Goal: Transaction & Acquisition: Purchase product/service

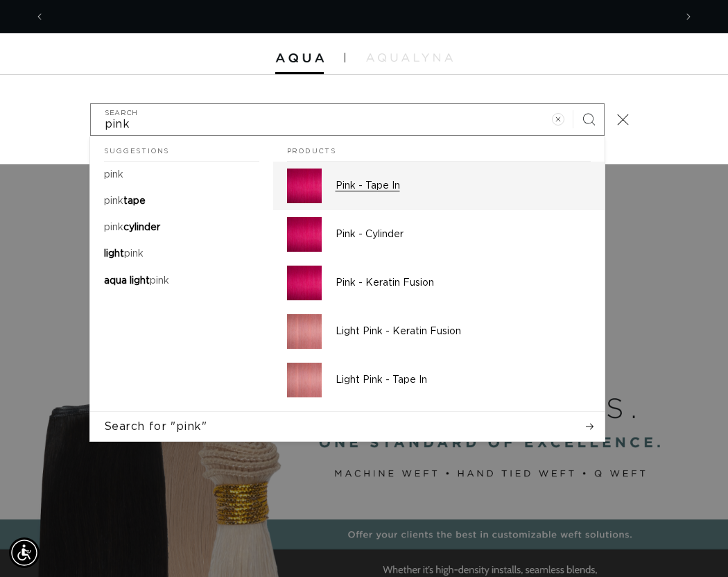
click at [376, 185] on p "Pink - Tape In" at bounding box center [463, 186] width 255 height 12
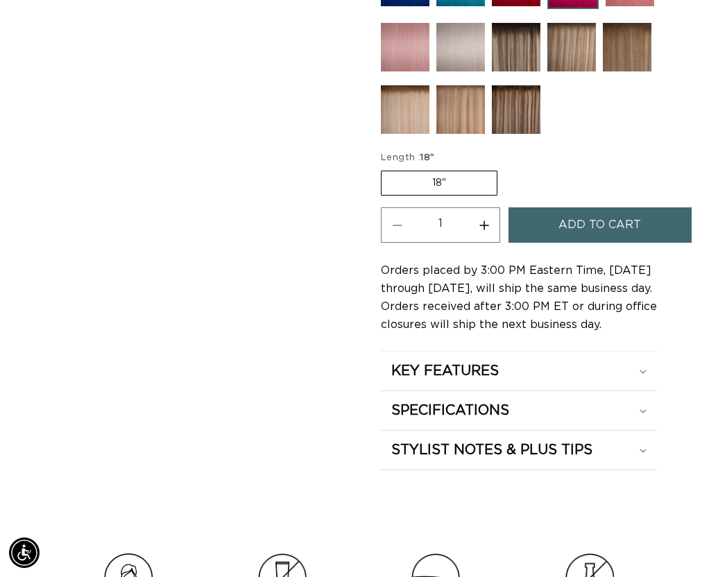
click at [485, 220] on button "Increase quantity for Pink - Tape In" at bounding box center [483, 224] width 31 height 35
click at [484, 220] on button "Increase quantity for Pink - Tape In" at bounding box center [483, 224] width 31 height 35
type input "3"
click at [547, 223] on button "Add to cart" at bounding box center [599, 224] width 183 height 35
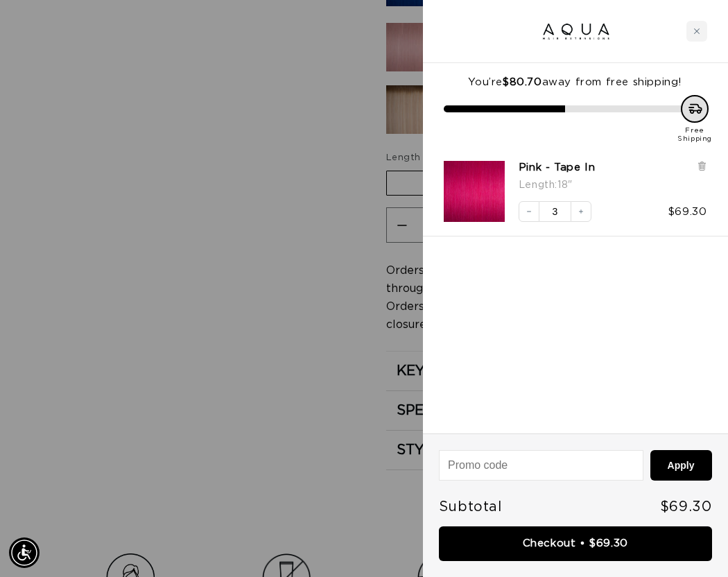
click at [135, 242] on div at bounding box center [364, 288] width 728 height 577
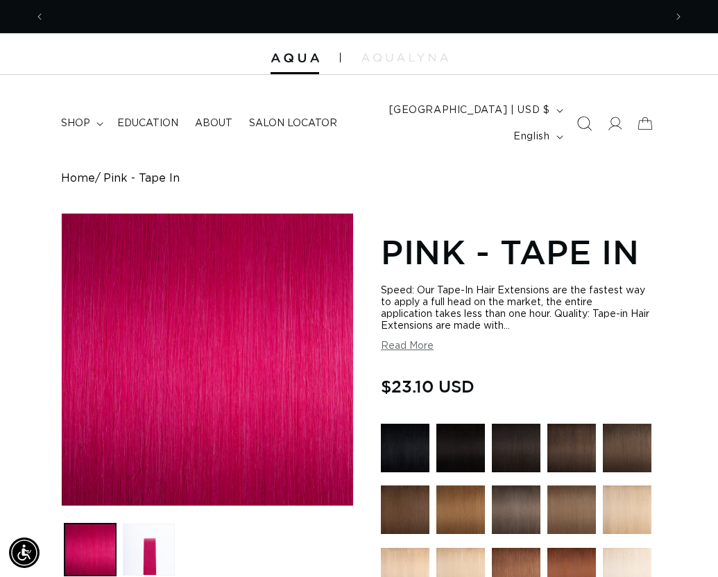
click at [578, 121] on icon "Search" at bounding box center [583, 123] width 15 height 15
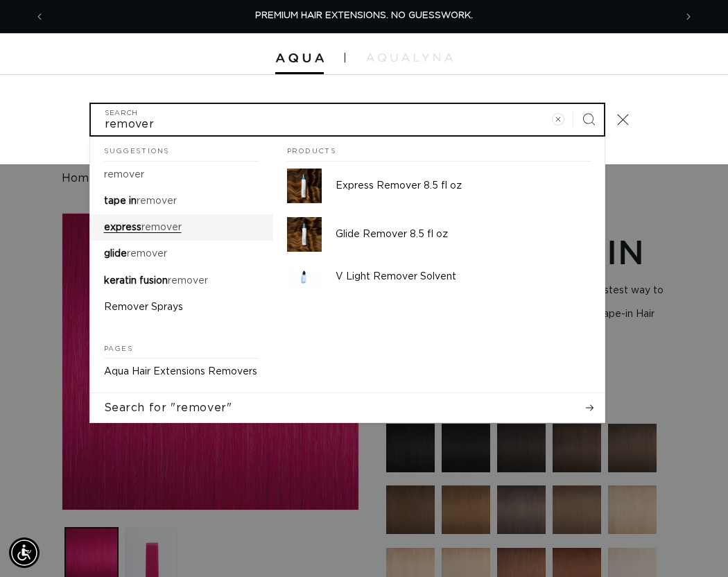
type input "remover"
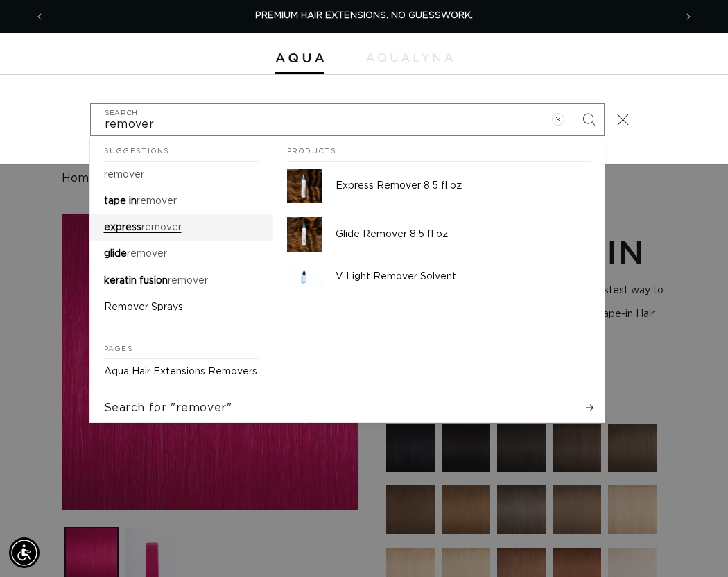
click at [144, 223] on mark "remover" at bounding box center [161, 228] width 40 height 10
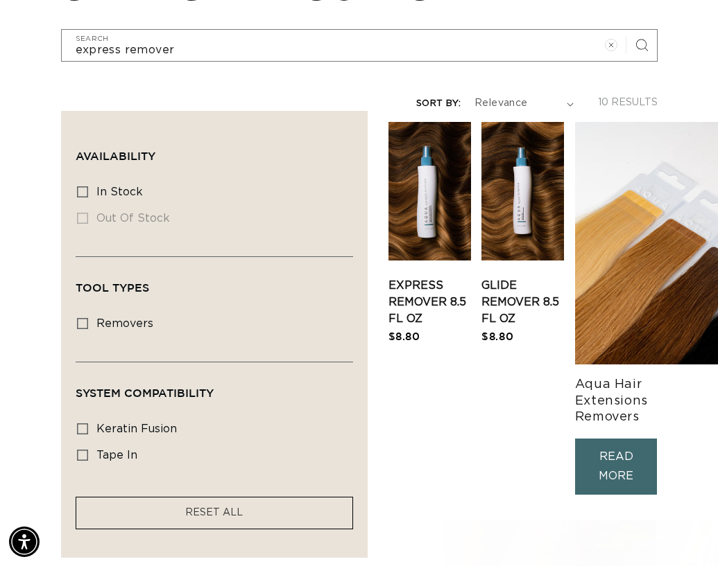
scroll to position [277, 0]
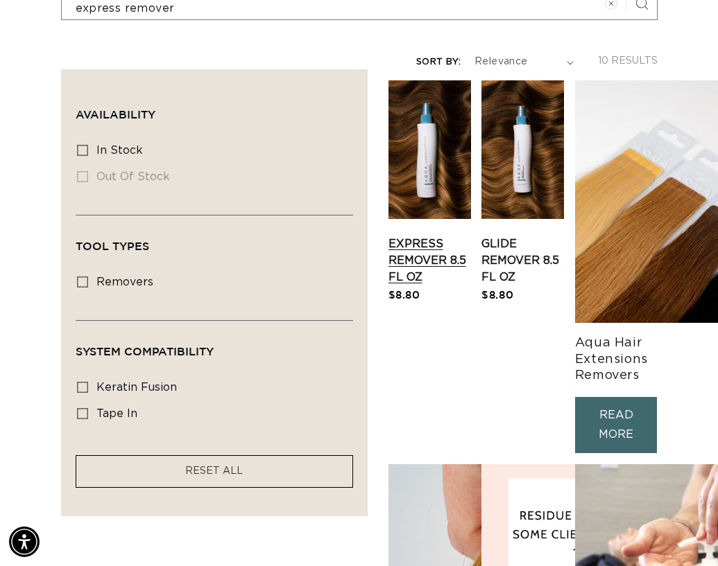
click at [410, 236] on link "Express Remover 8.5 fl oz" at bounding box center [429, 261] width 83 height 50
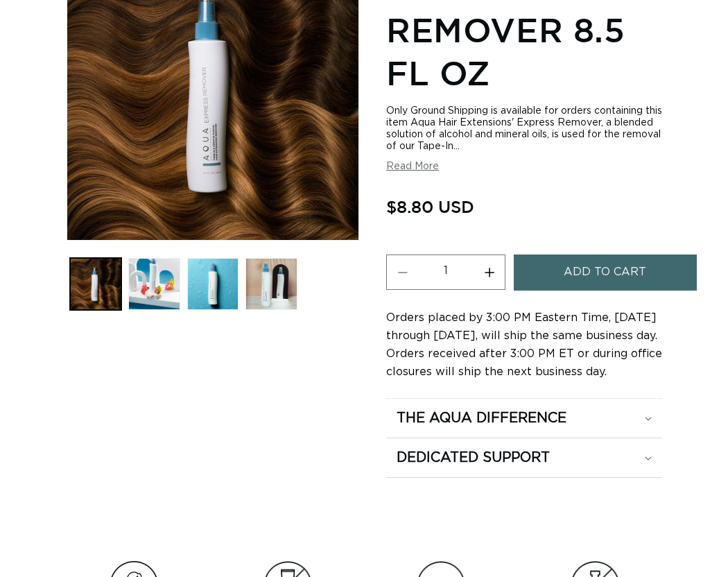
scroll to position [277, 0]
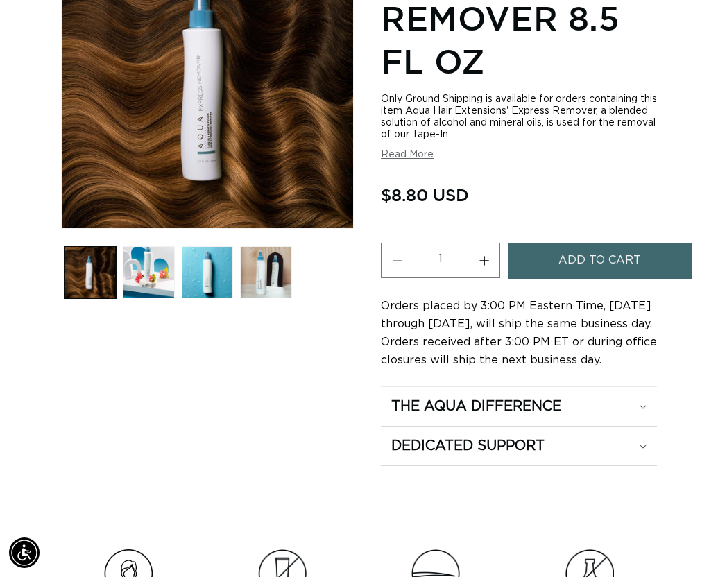
click at [610, 263] on span "Add to cart" at bounding box center [599, 260] width 83 height 35
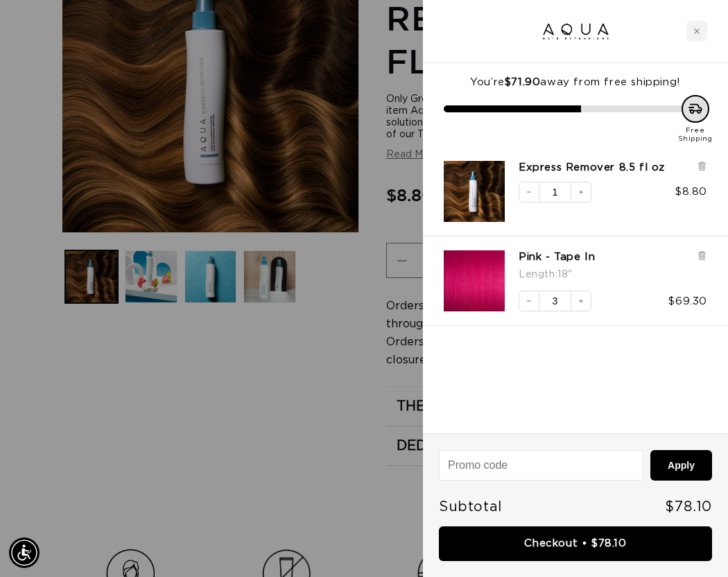
scroll to position [0, 630]
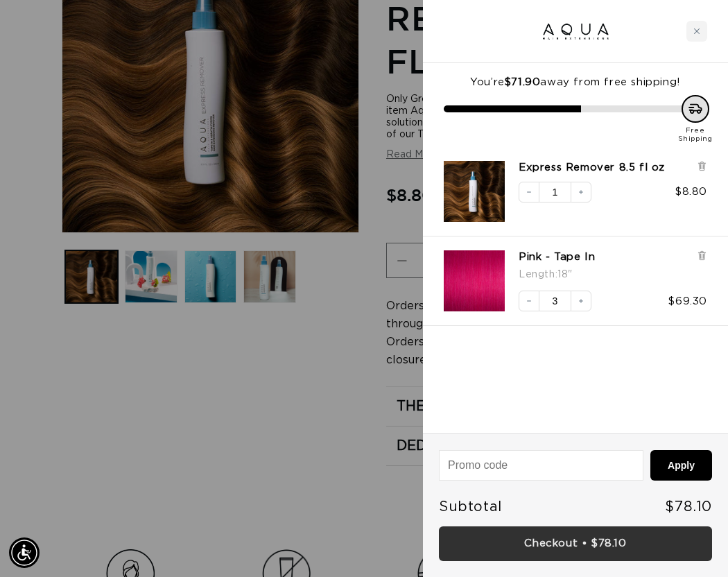
click at [645, 539] on link "Checkout • $78.10" at bounding box center [575, 543] width 273 height 35
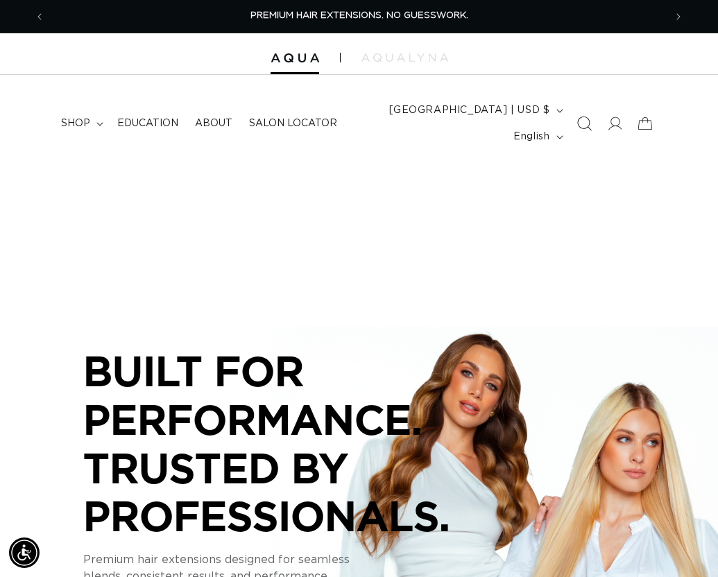
click at [580, 122] on icon "Search" at bounding box center [583, 123] width 15 height 15
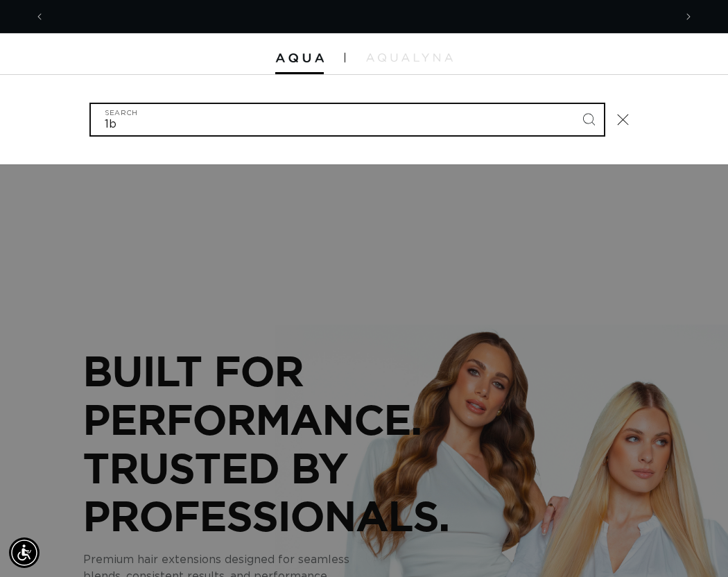
scroll to position [0, 630]
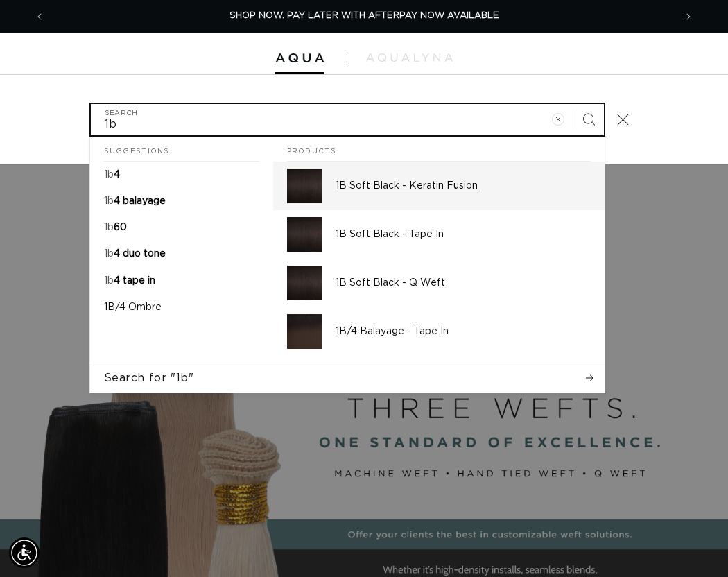
type input "1b"
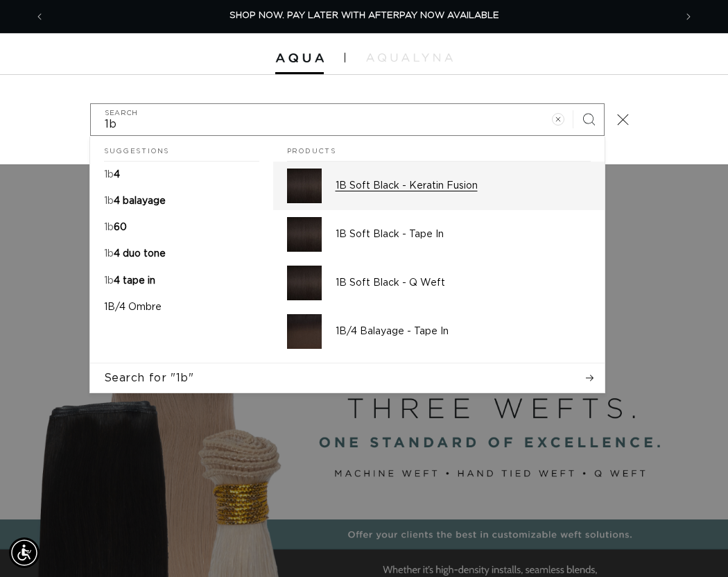
click at [431, 182] on p "1B Soft Black - Keratin Fusion" at bounding box center [463, 186] width 255 height 12
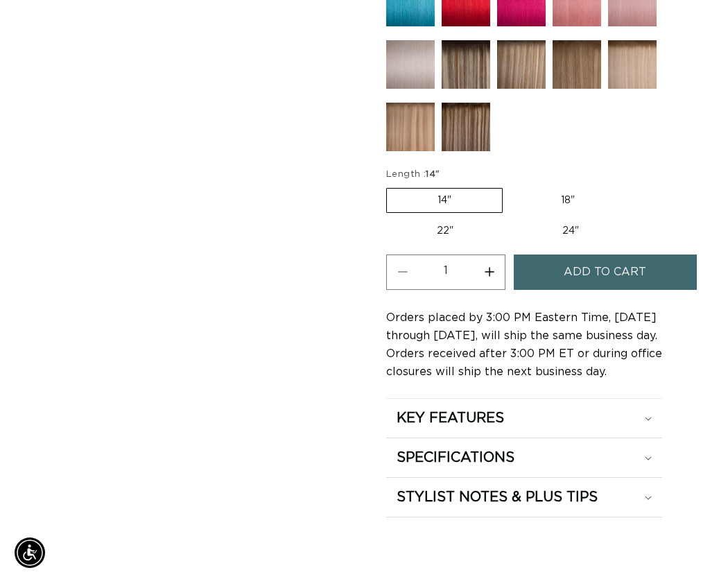
scroll to position [0, 619]
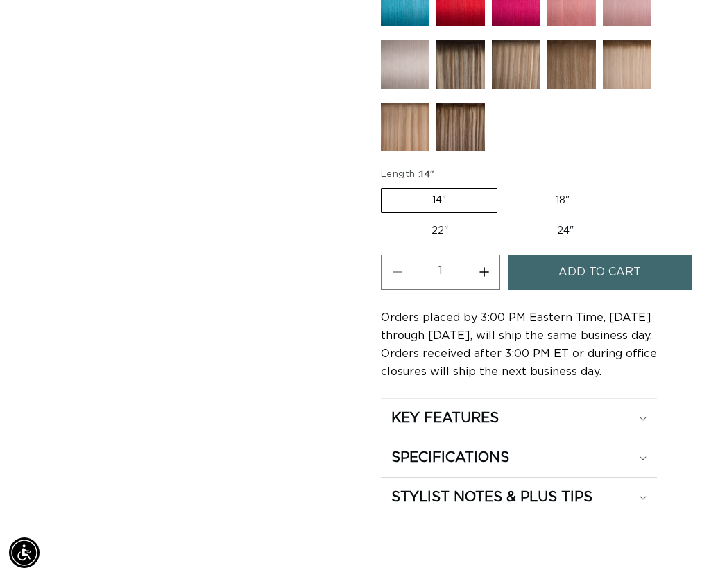
click at [480, 271] on button "Increase quantity for 1B Soft Black - Keratin Fusion" at bounding box center [483, 271] width 31 height 35
type input "2"
click at [539, 271] on button "Add to cart" at bounding box center [599, 271] width 183 height 35
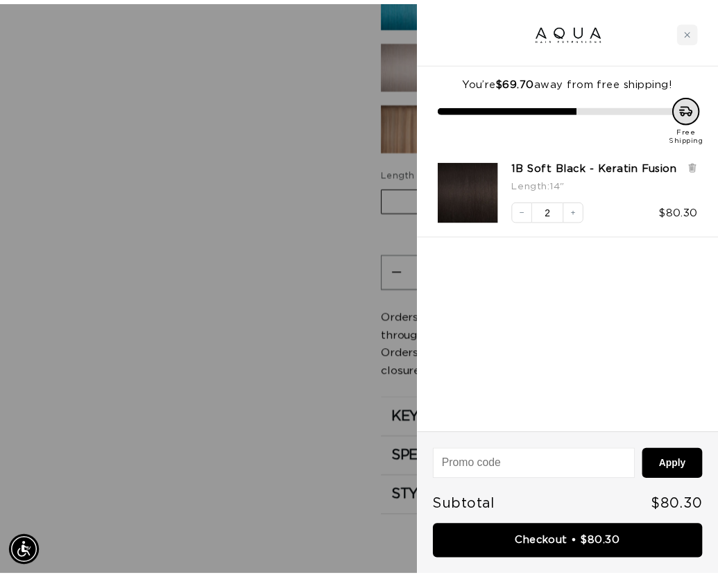
scroll to position [0, 1259]
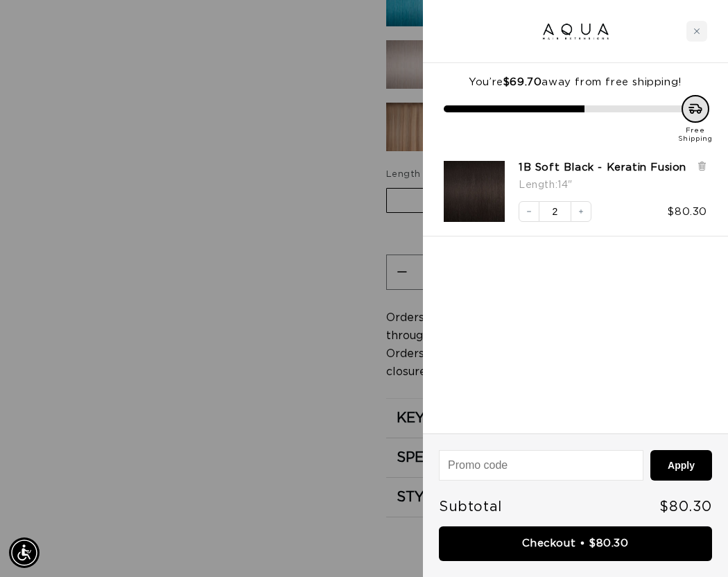
click at [214, 294] on div at bounding box center [364, 288] width 728 height 577
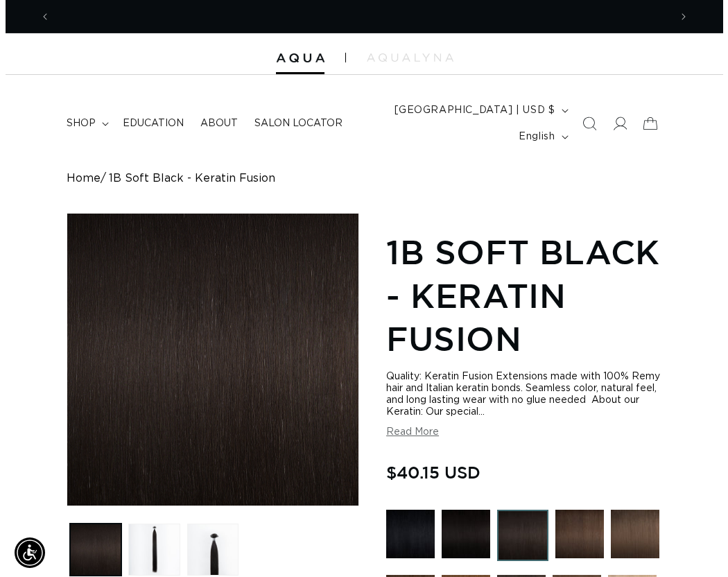
scroll to position [0, 0]
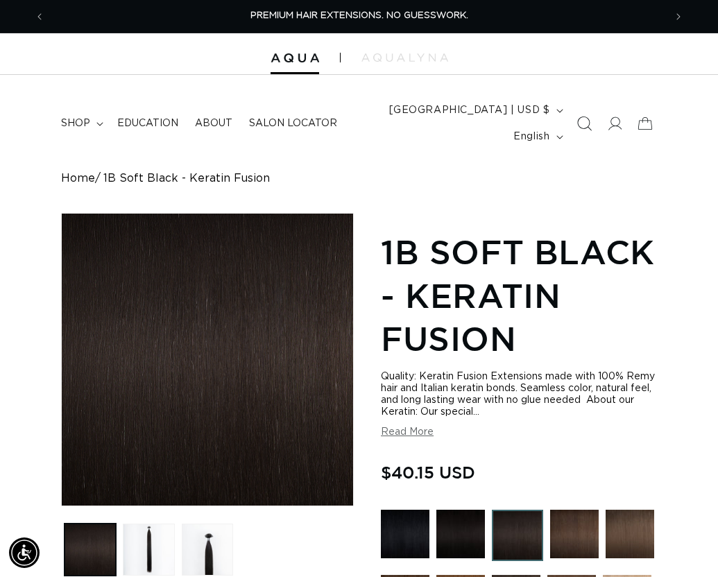
click at [574, 124] on span "Search" at bounding box center [584, 123] width 31 height 31
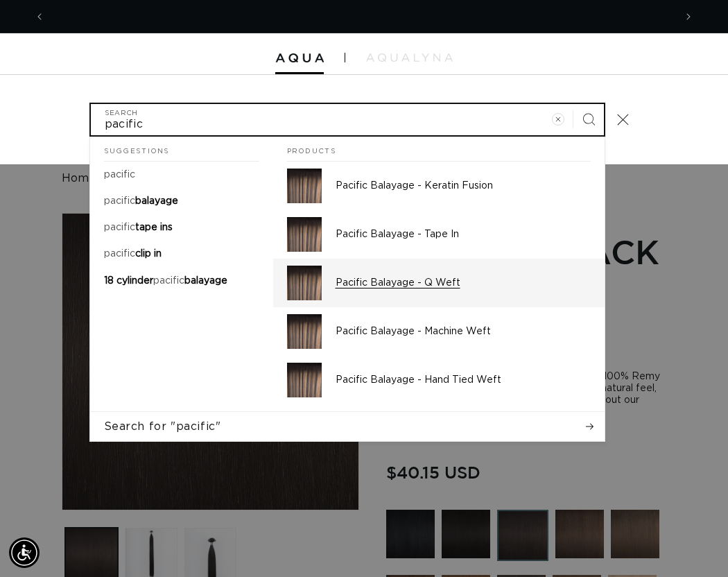
scroll to position [0, 1259]
type input "pacific"
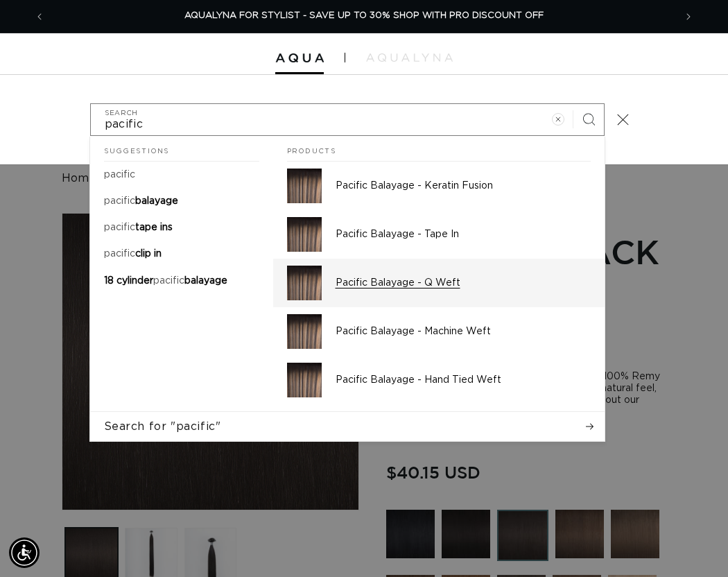
click at [421, 277] on p "Pacific Balayage - Q Weft" at bounding box center [463, 283] width 255 height 12
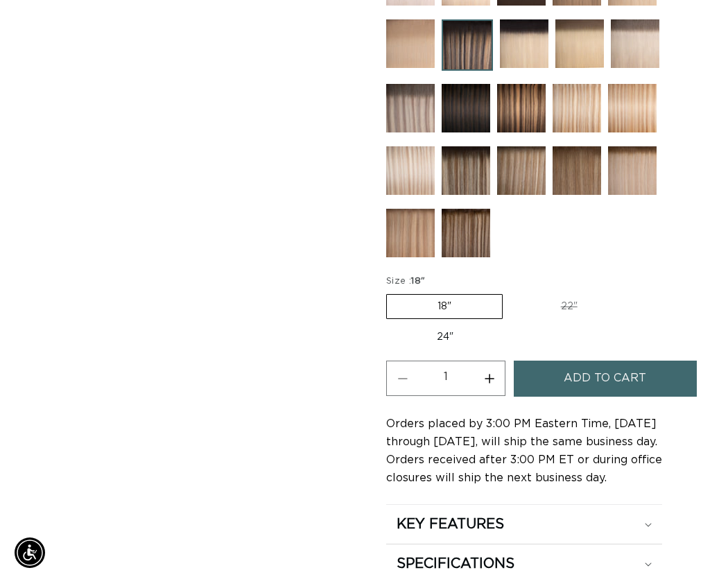
scroll to position [832, 0]
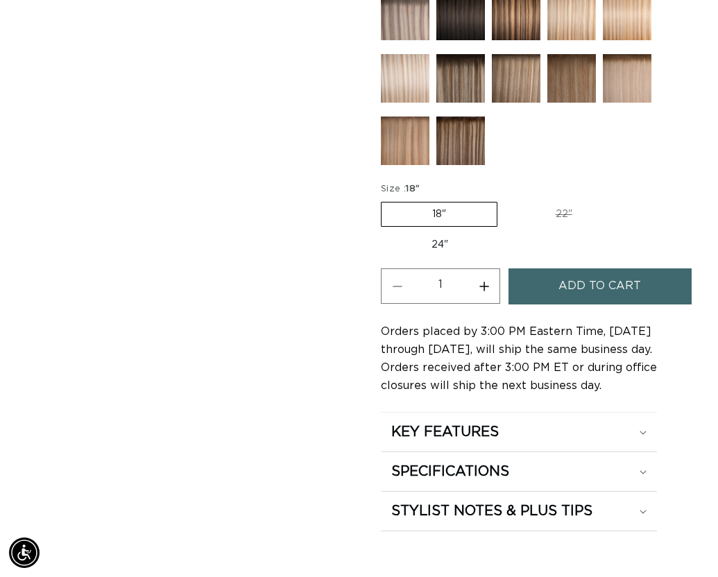
click at [571, 292] on span "Add to cart" at bounding box center [599, 285] width 83 height 35
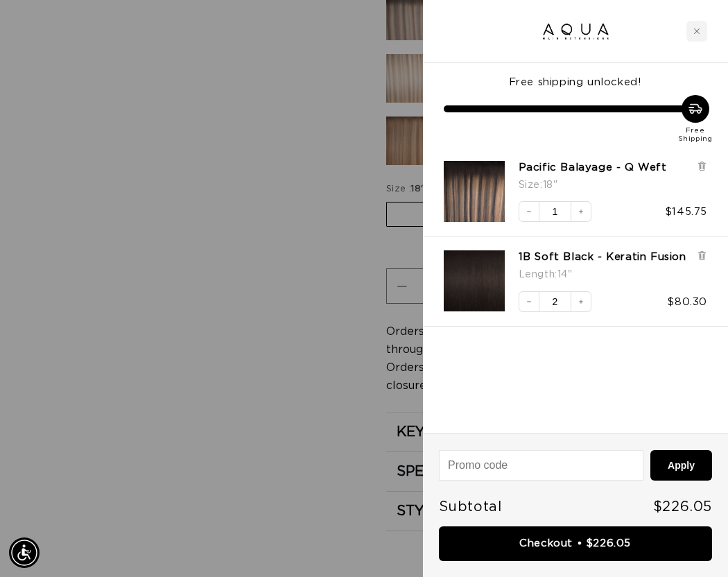
scroll to position [0, 0]
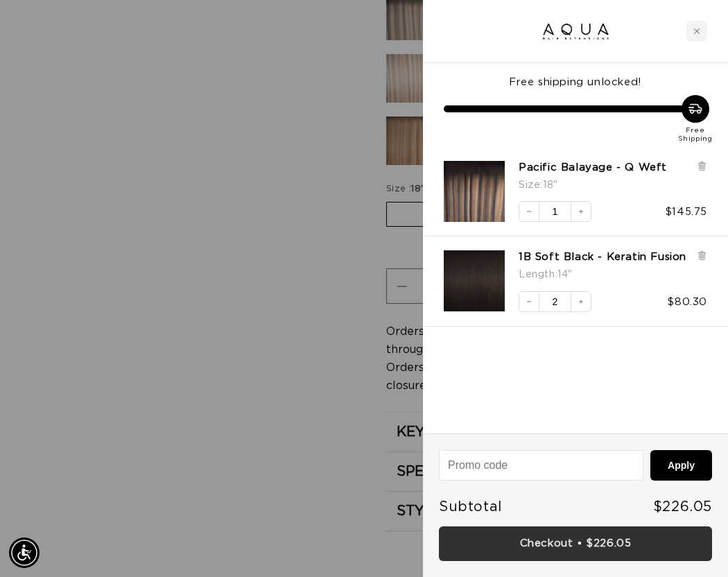
click at [555, 544] on link "Checkout • $226.05" at bounding box center [575, 543] width 273 height 35
